Goal: Task Accomplishment & Management: Manage account settings

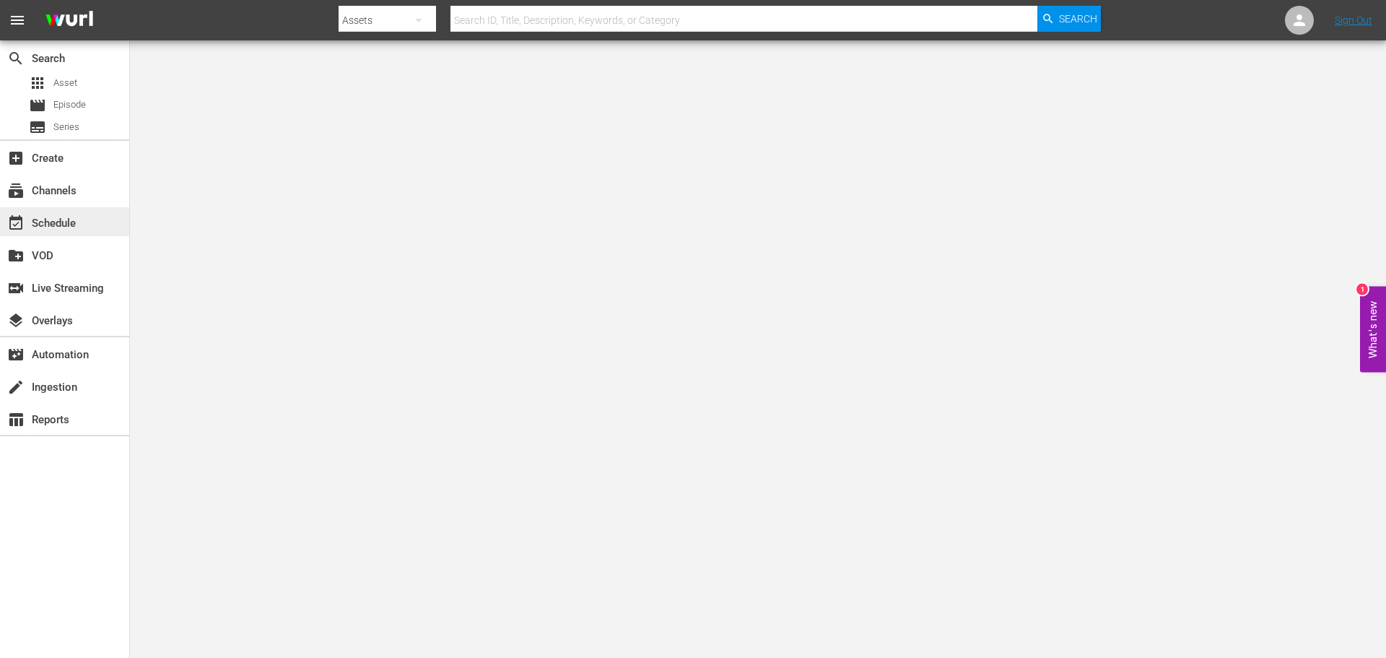
click at [66, 208] on div "event_available Schedule" at bounding box center [64, 221] width 129 height 29
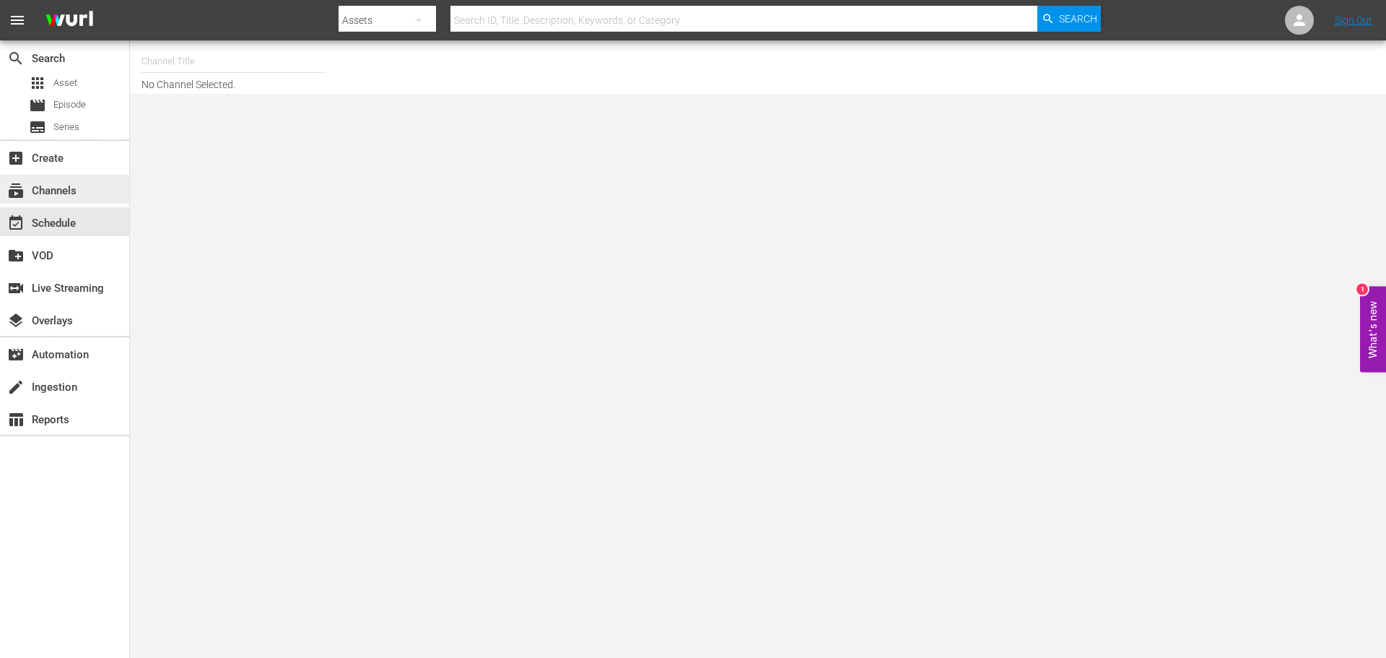
click at [69, 194] on div "subscriptions Channels" at bounding box center [40, 188] width 81 height 13
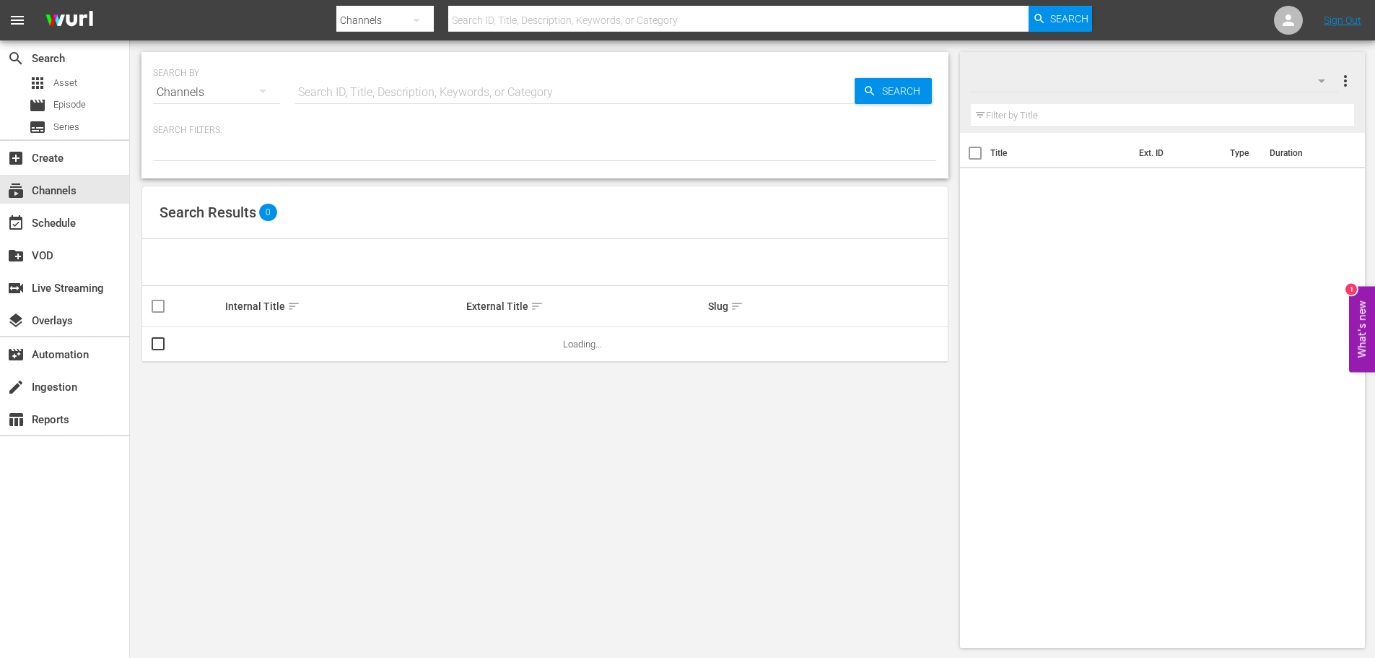
click at [356, 105] on input "text" at bounding box center [574, 92] width 560 height 35
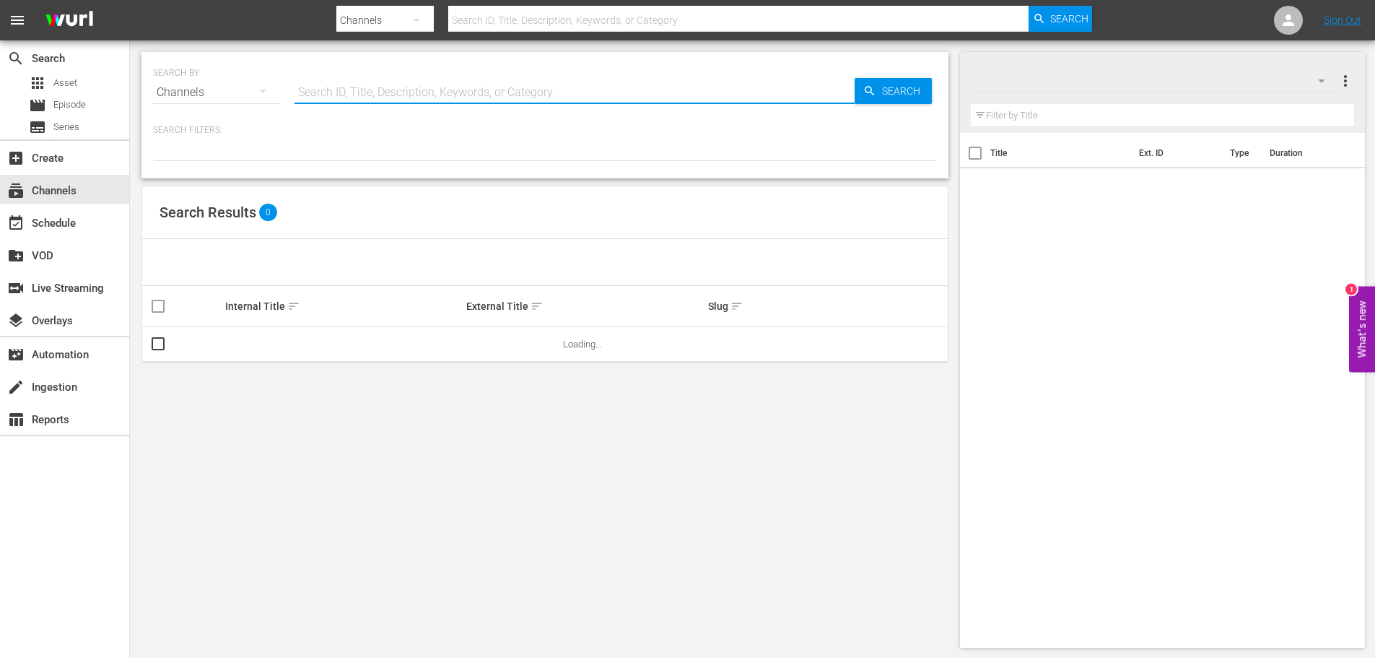
click at [362, 97] on input "text" at bounding box center [574, 92] width 560 height 35
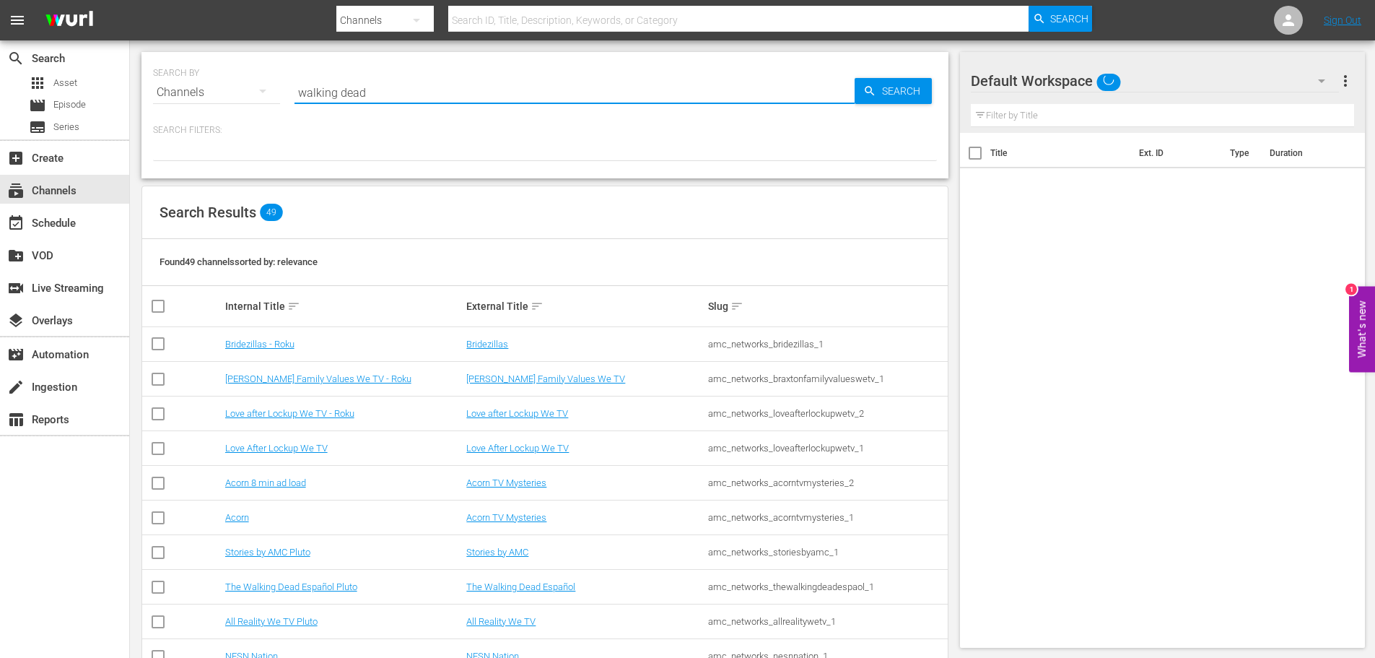
type input "walking dead"
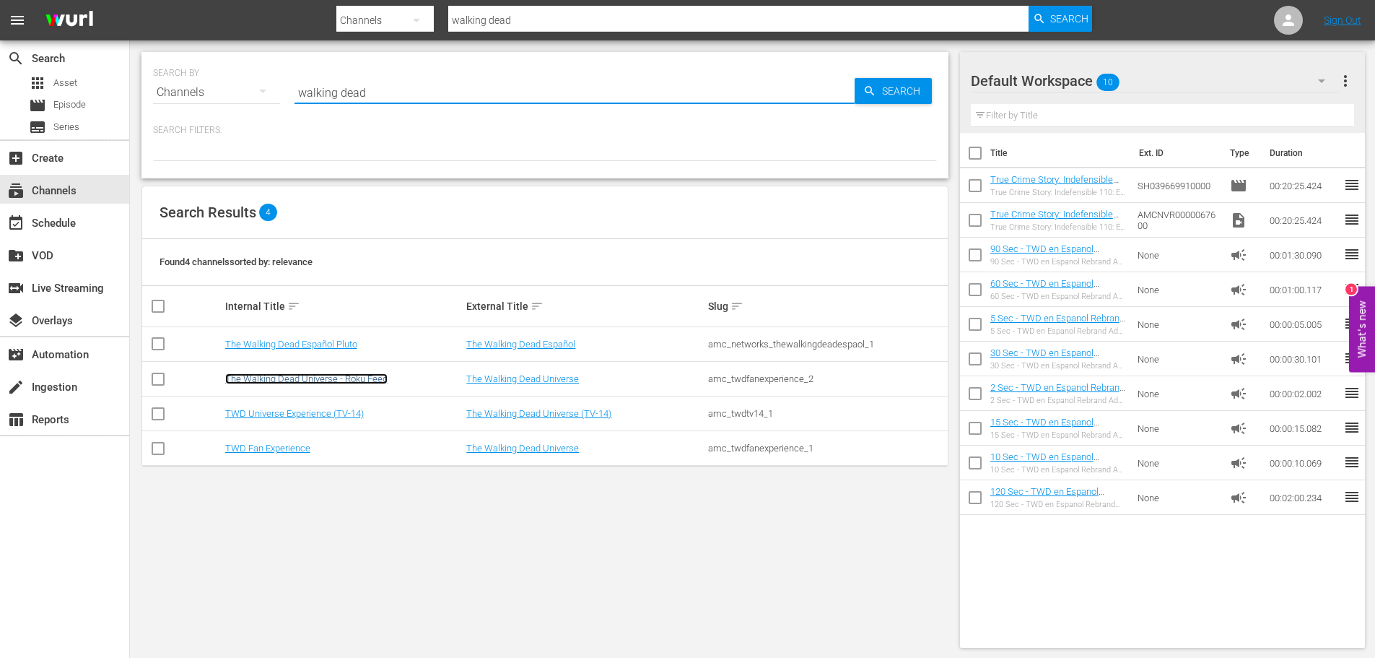
click at [306, 381] on link "The Walking Dead Universe - Roku Feed" at bounding box center [306, 378] width 162 height 11
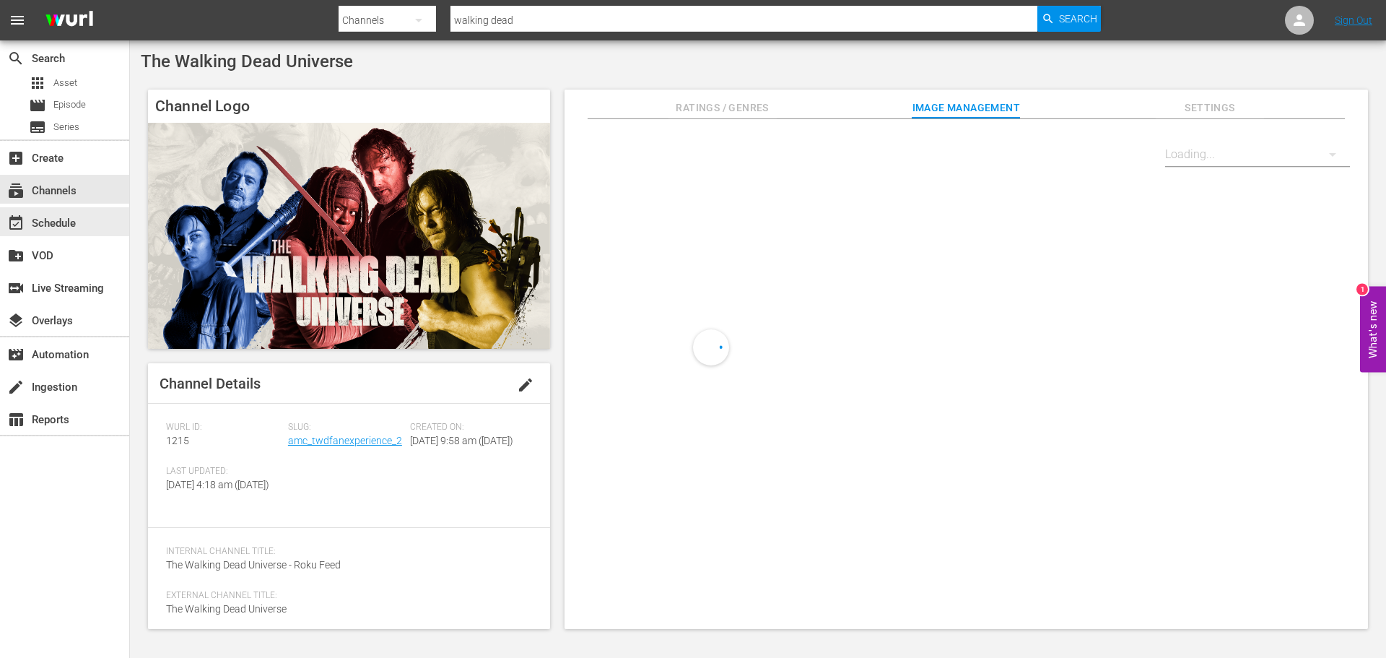
click at [57, 227] on div "event_available Schedule" at bounding box center [40, 220] width 81 height 13
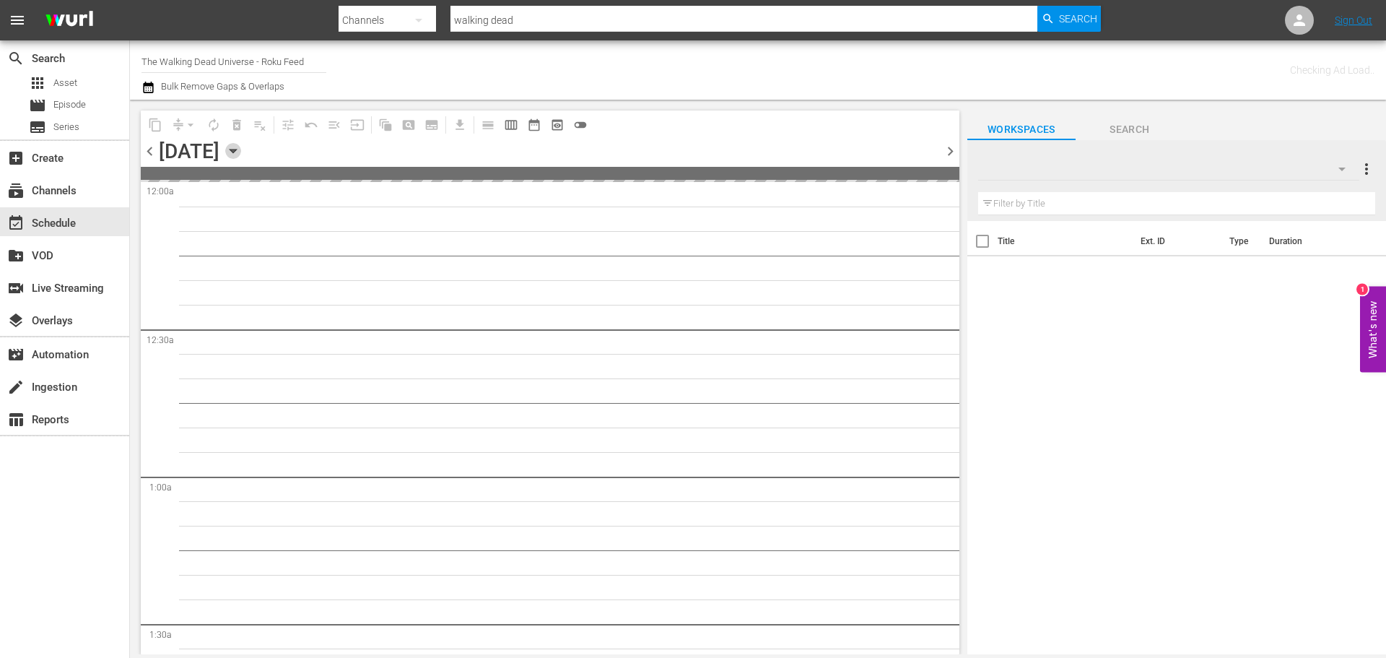
click at [241, 157] on icon "button" at bounding box center [233, 151] width 16 height 16
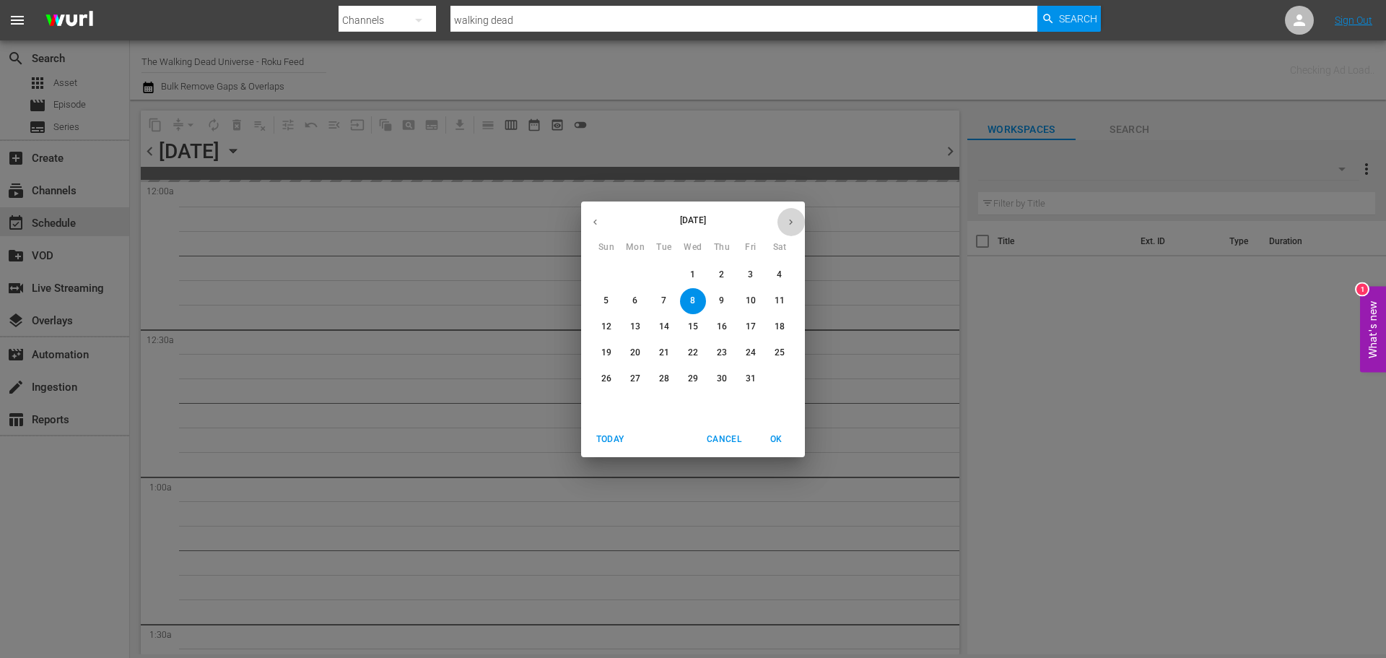
click at [789, 219] on icon "button" at bounding box center [790, 222] width 11 height 11
click at [611, 403] on span "30" at bounding box center [606, 404] width 26 height 12
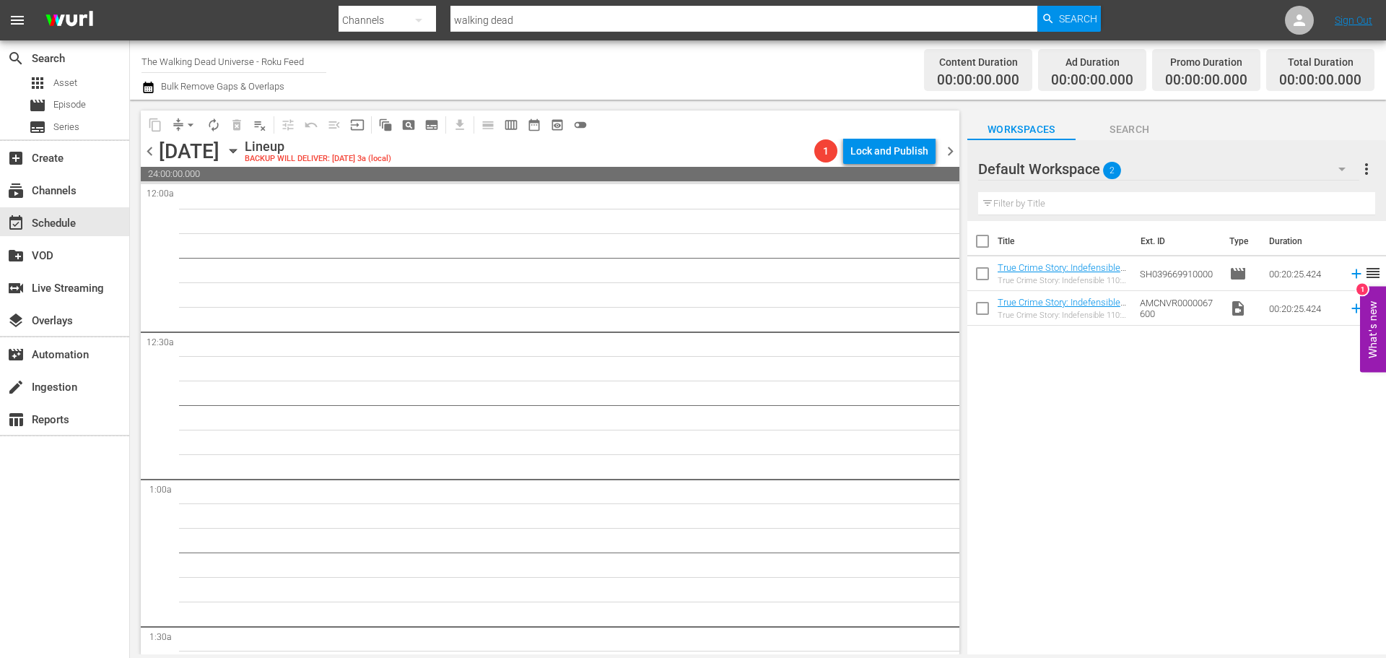
click at [241, 156] on icon "button" at bounding box center [233, 151] width 16 height 16
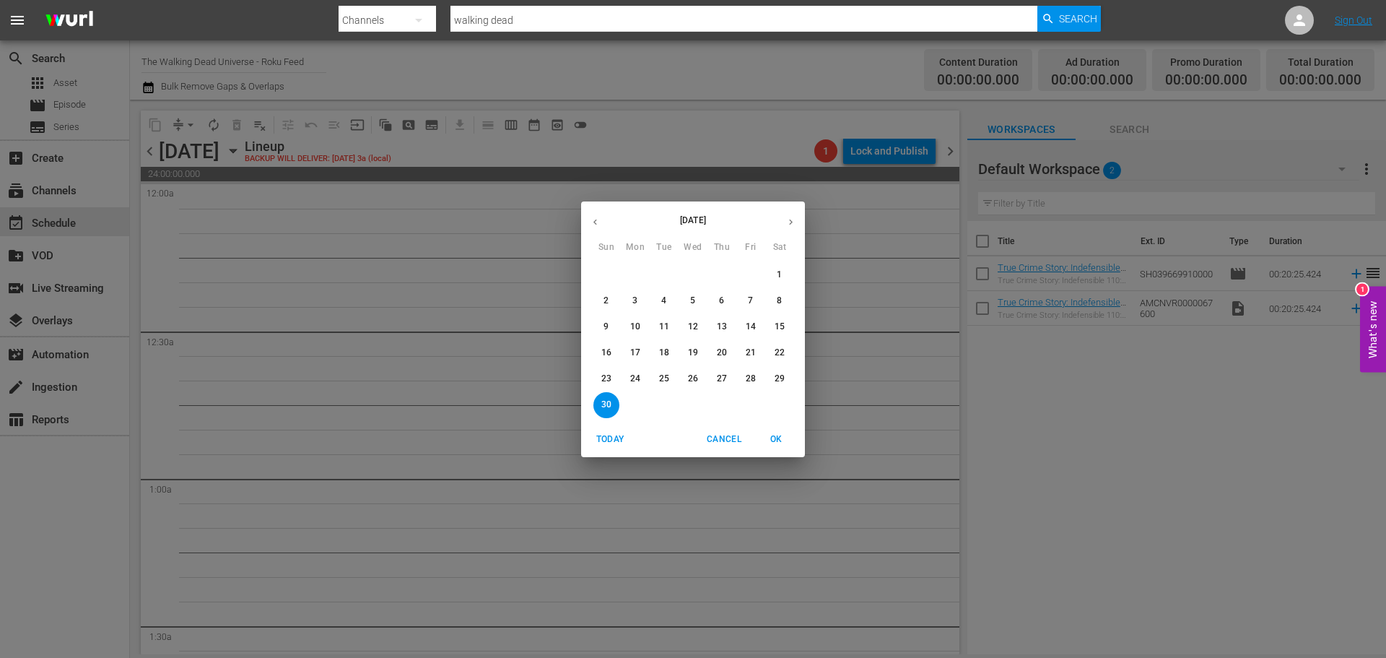
click at [741, 326] on span "14" at bounding box center [751, 326] width 26 height 12
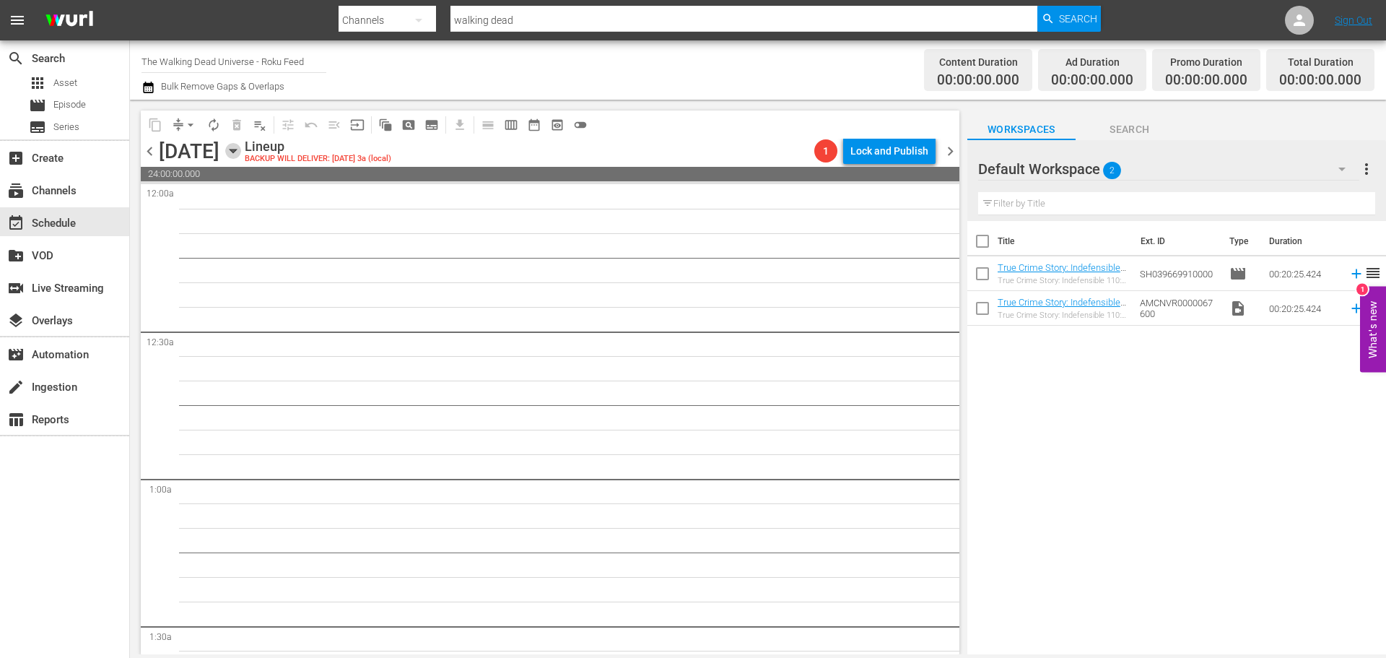
click at [241, 152] on icon "button" at bounding box center [233, 151] width 16 height 16
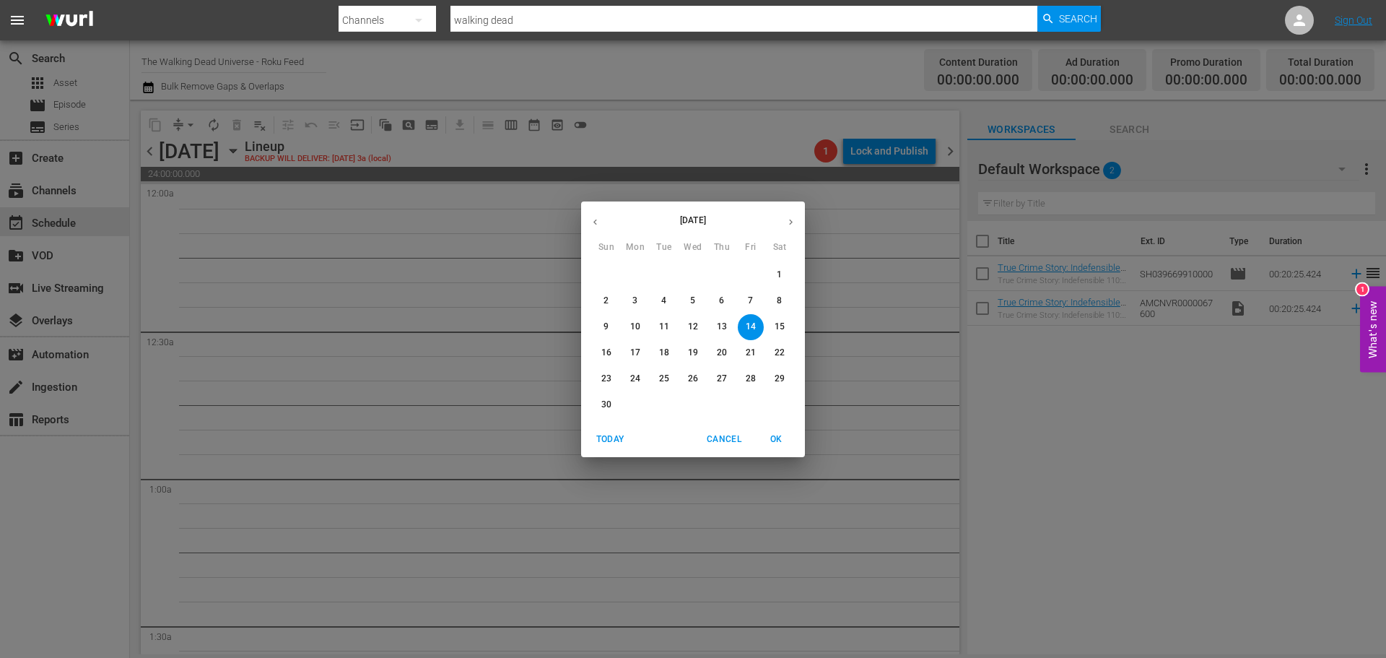
click at [724, 334] on button "13" at bounding box center [722, 327] width 26 height 26
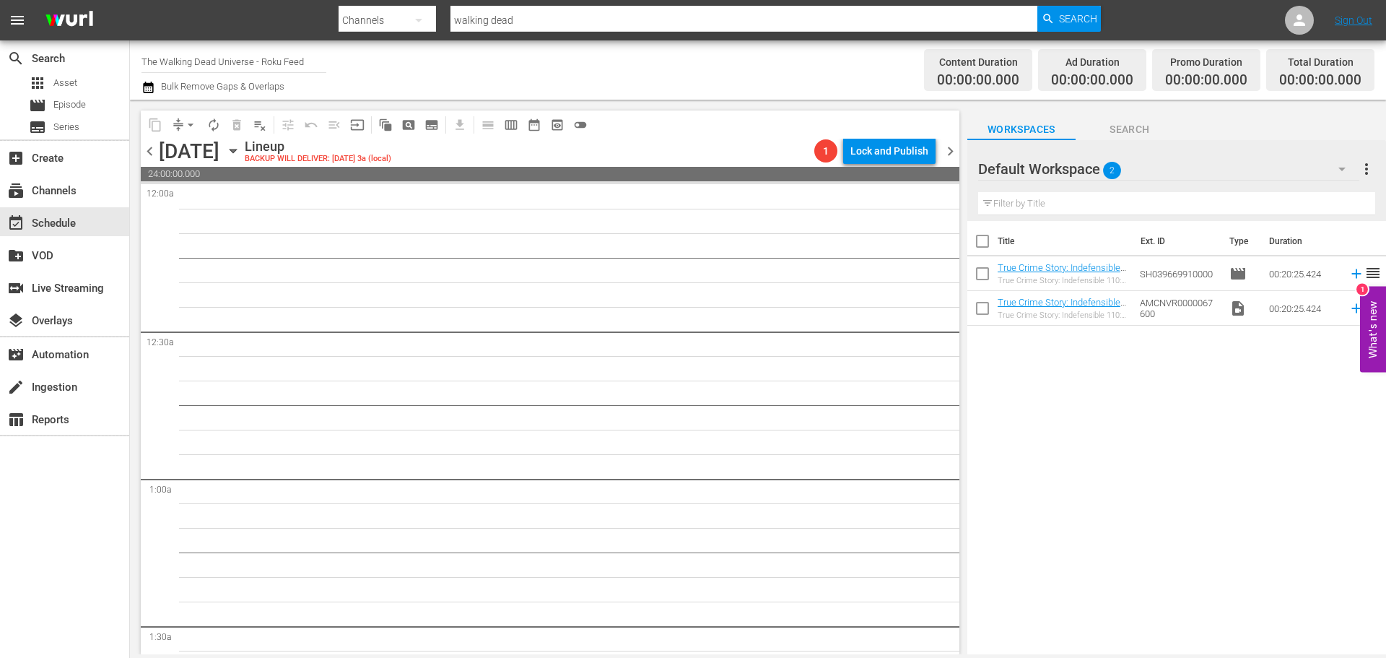
click at [241, 154] on icon "button" at bounding box center [233, 151] width 16 height 16
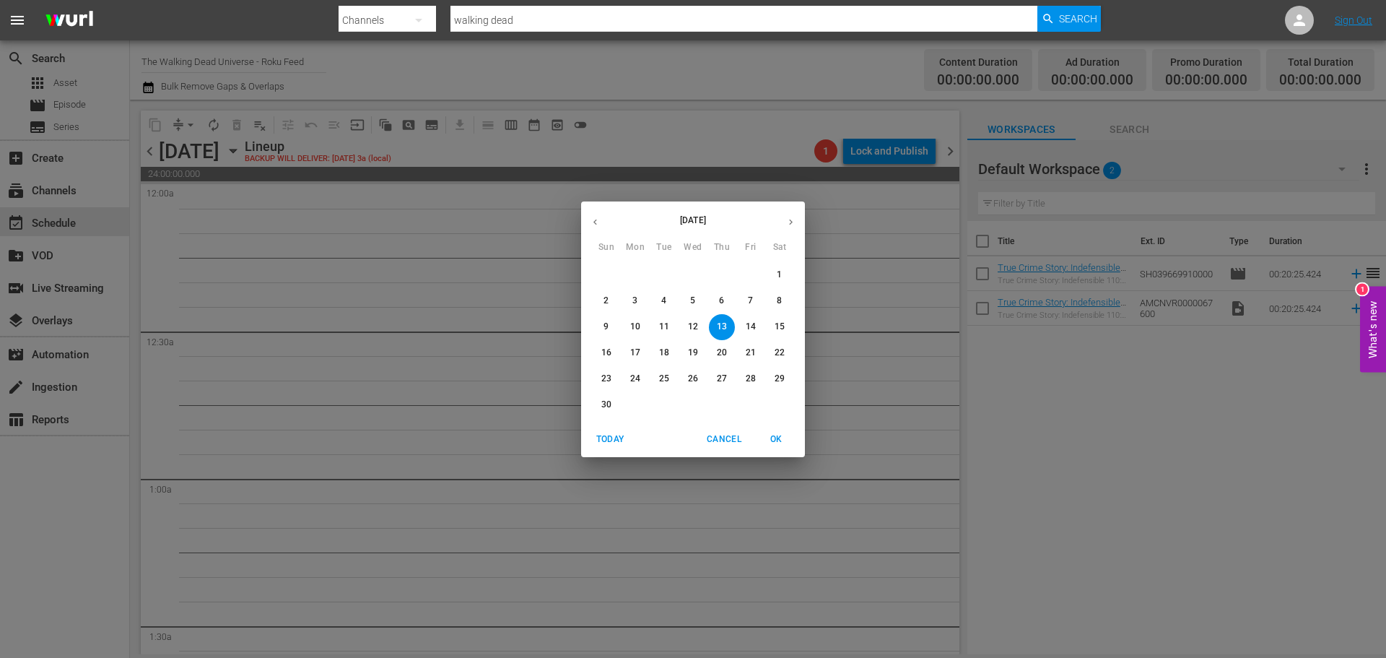
click at [766, 269] on span "1" at bounding box center [779, 274] width 26 height 12
